Goal: Check status: Check status

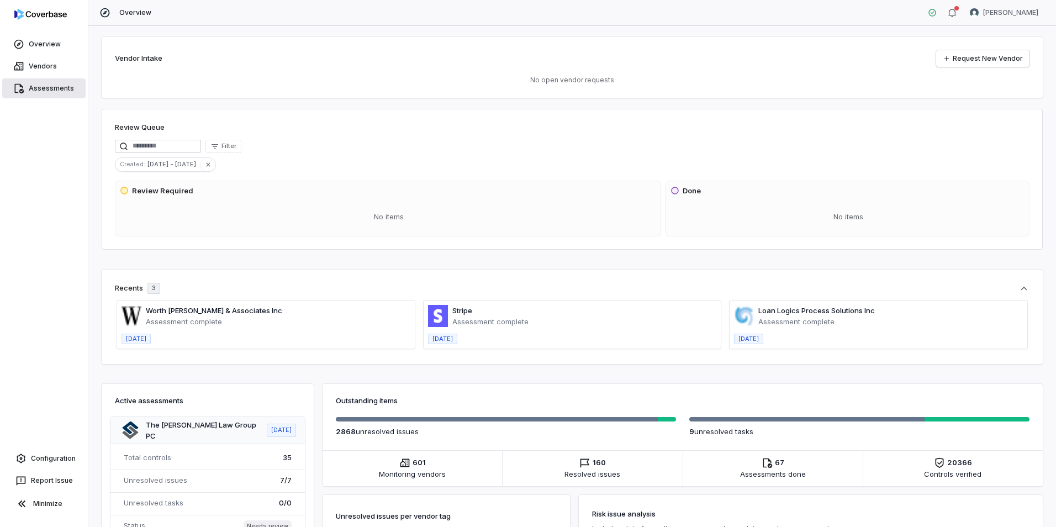
click at [51, 90] on link "Assessments" at bounding box center [43, 88] width 83 height 20
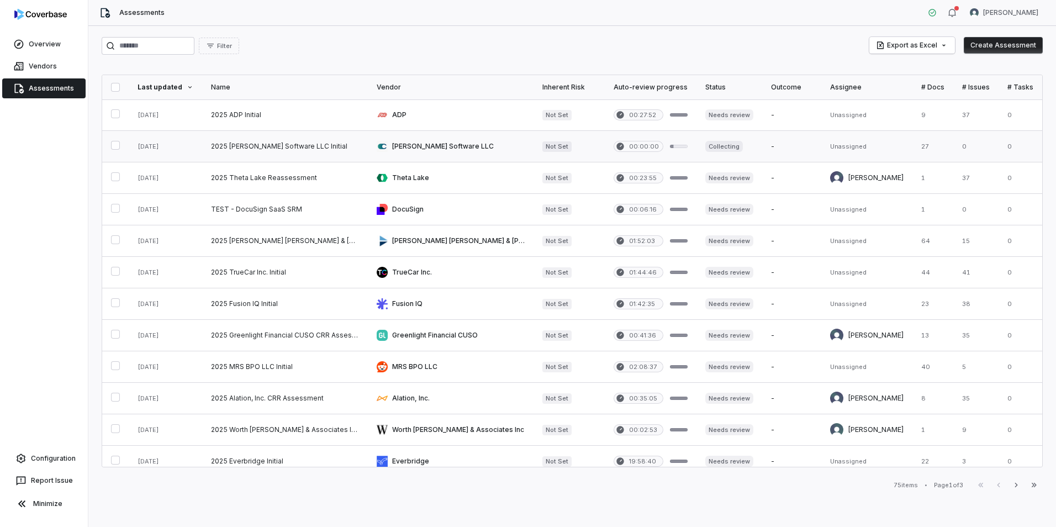
click at [394, 146] on link at bounding box center [451, 146] width 166 height 31
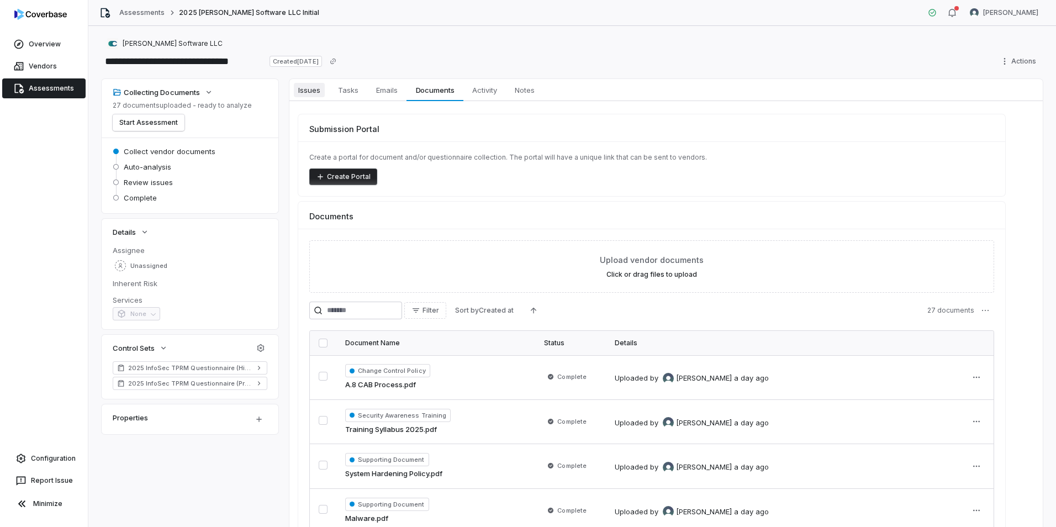
click at [317, 96] on span "Issues" at bounding box center [309, 90] width 31 height 14
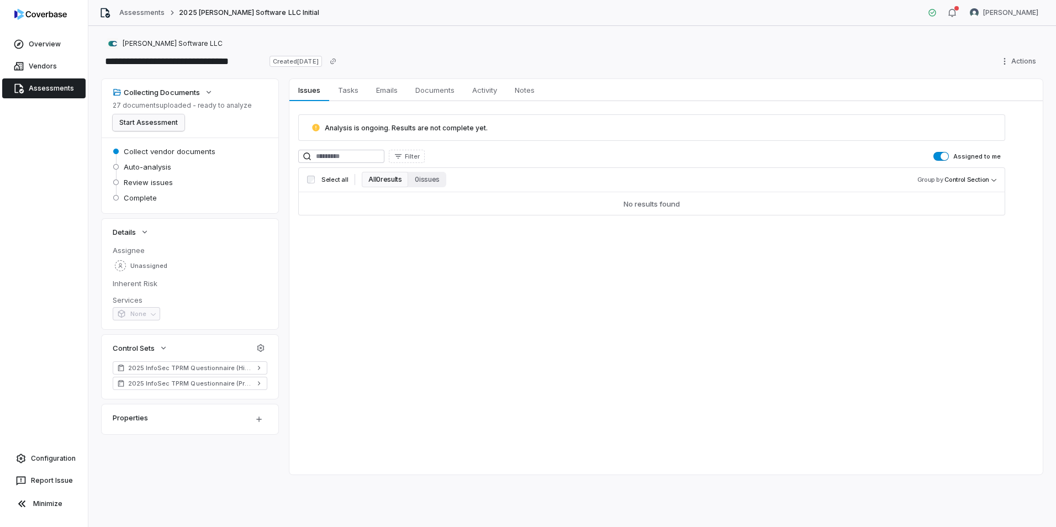
click at [169, 119] on button "Start Assessment" at bounding box center [149, 122] width 72 height 17
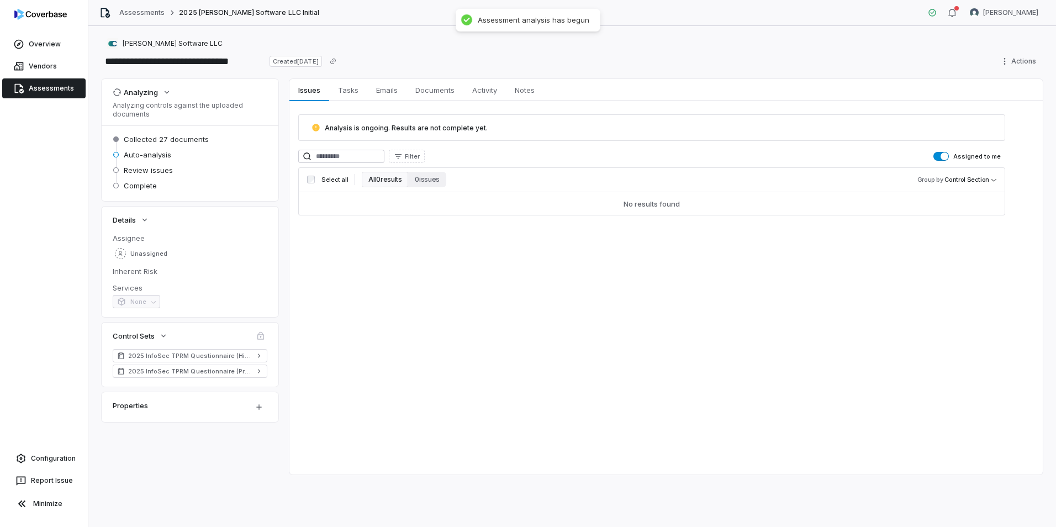
click at [378, 56] on div "**********" at bounding box center [572, 61] width 941 height 18
click at [491, 133] on div "Analysis is ongoing. Results are not complete yet." at bounding box center [651, 127] width 707 height 27
click at [285, 249] on div "Analyzing Analyzing controls against the uploaded documents Collected 27 docume…" at bounding box center [572, 277] width 941 height 396
click at [313, 326] on div "Issues Issues Tasks Tasks Emails Emails Documents Documents Activity Activity N…" at bounding box center [666, 277] width 754 height 396
